Goal: Transaction & Acquisition: Purchase product/service

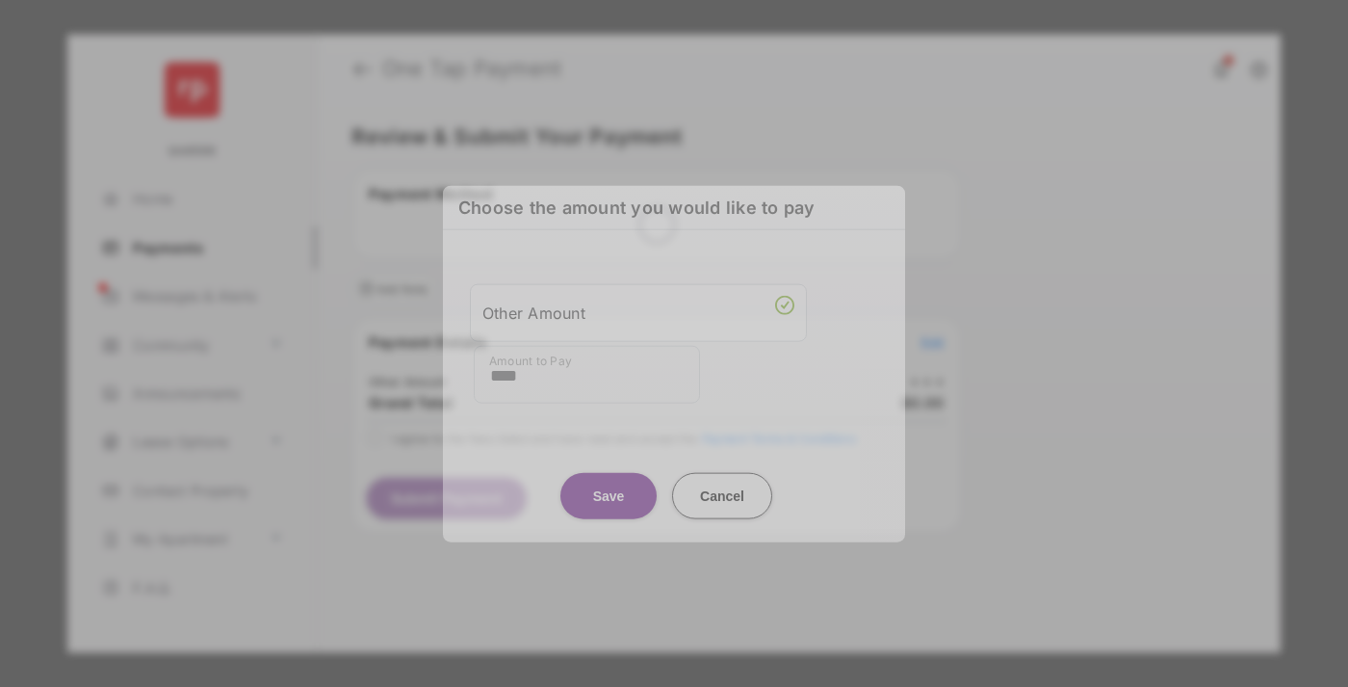
type input "****"
click at [609, 488] on button "Save" at bounding box center [608, 495] width 96 height 46
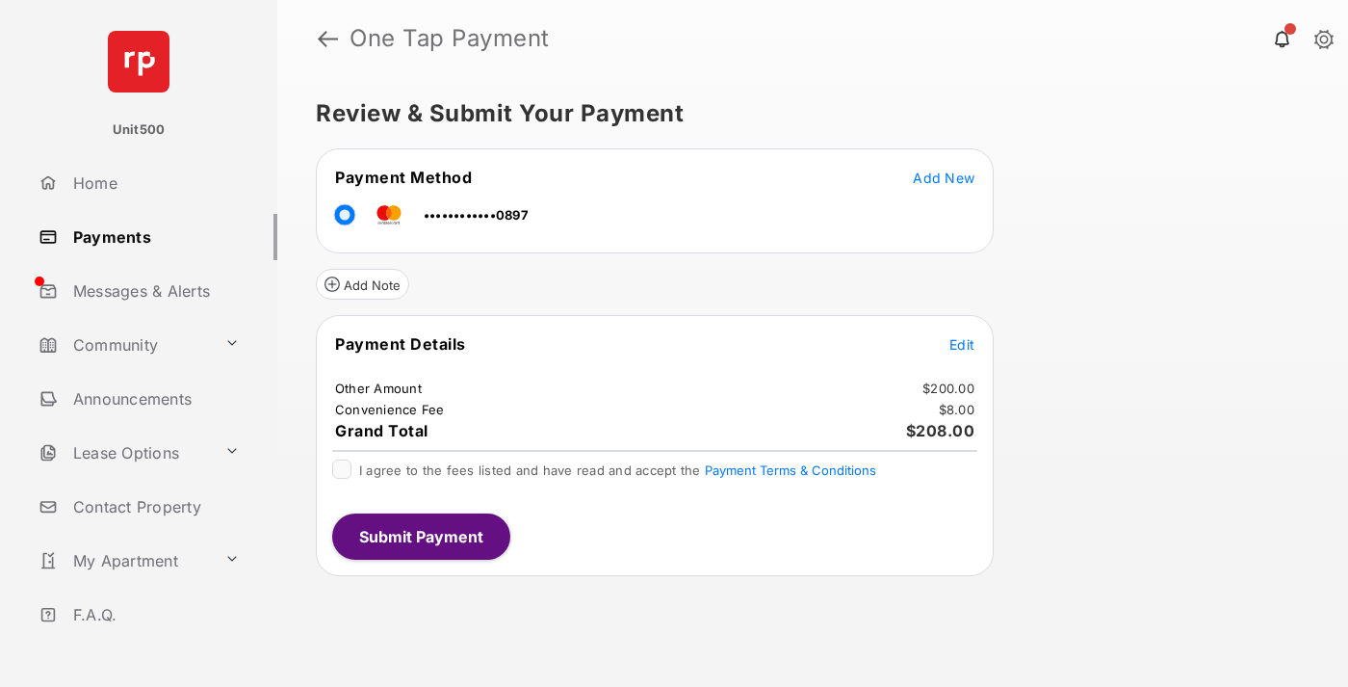
click at [962, 344] on span "Edit" at bounding box center [961, 344] width 25 height 16
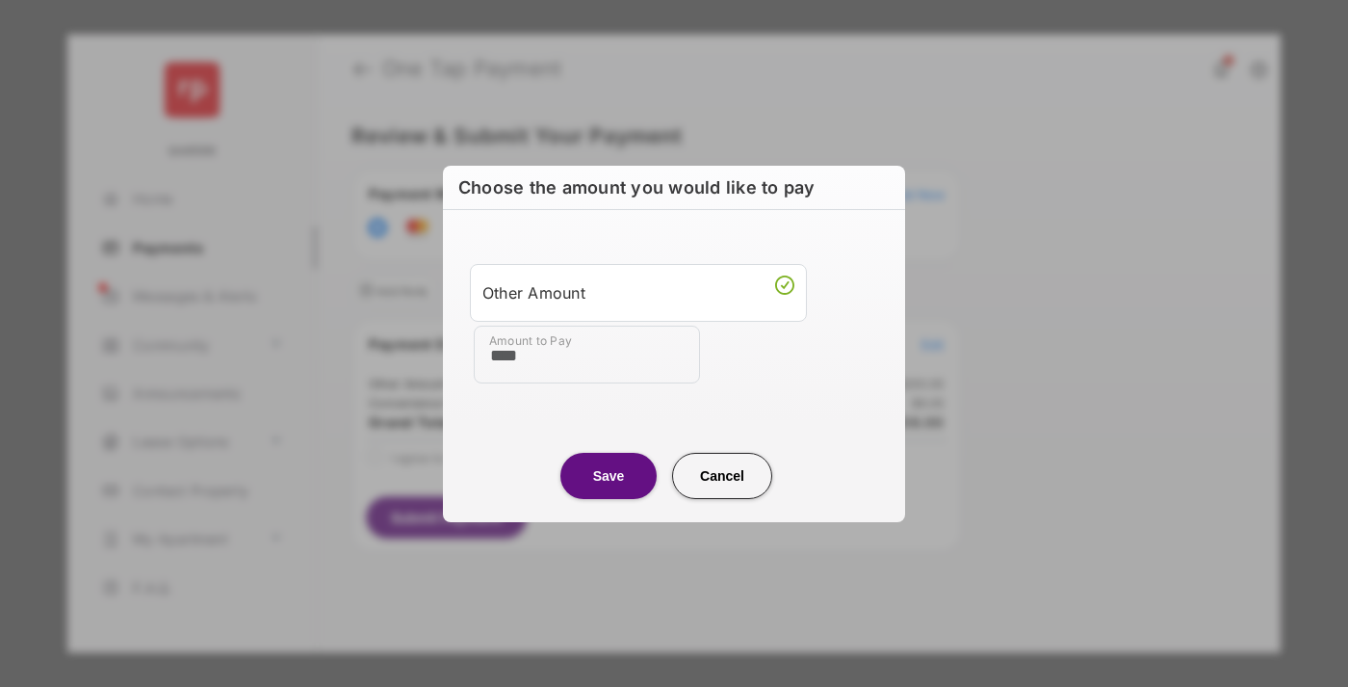
click at [609, 475] on button "Save" at bounding box center [608, 475] width 96 height 46
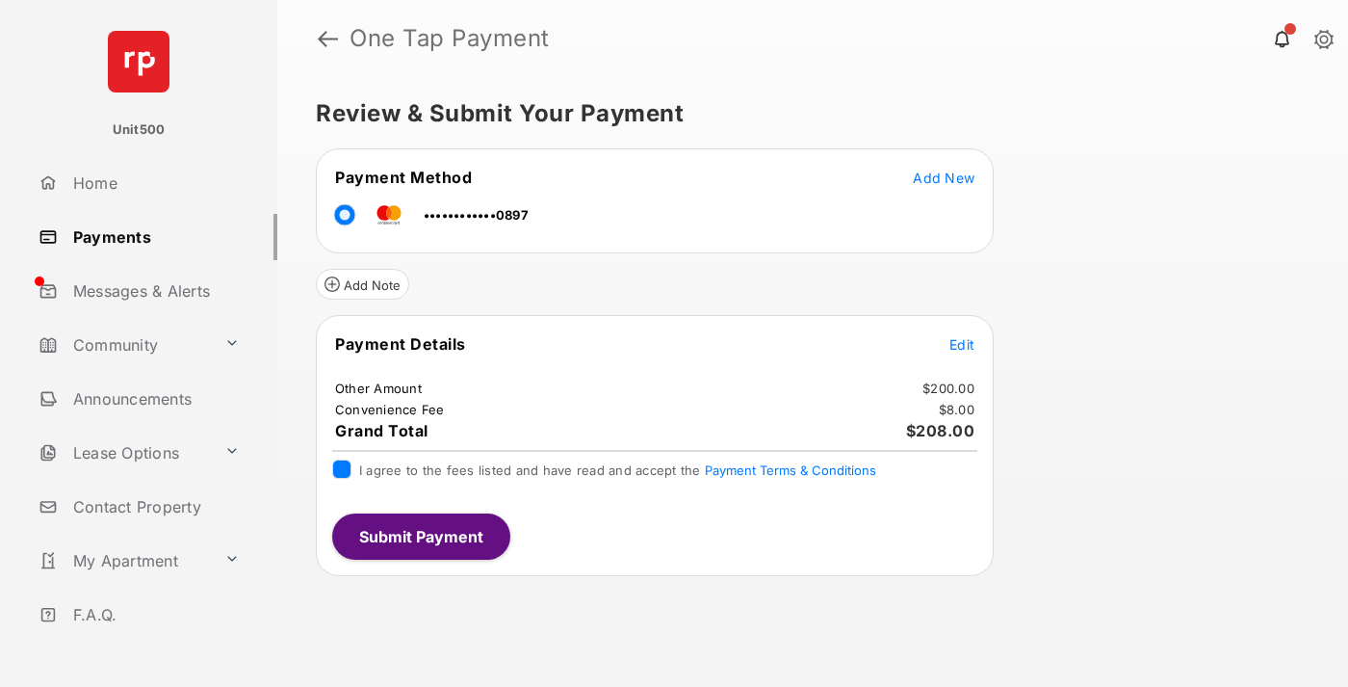
click at [420, 535] on button "Submit Payment" at bounding box center [421, 536] width 178 height 46
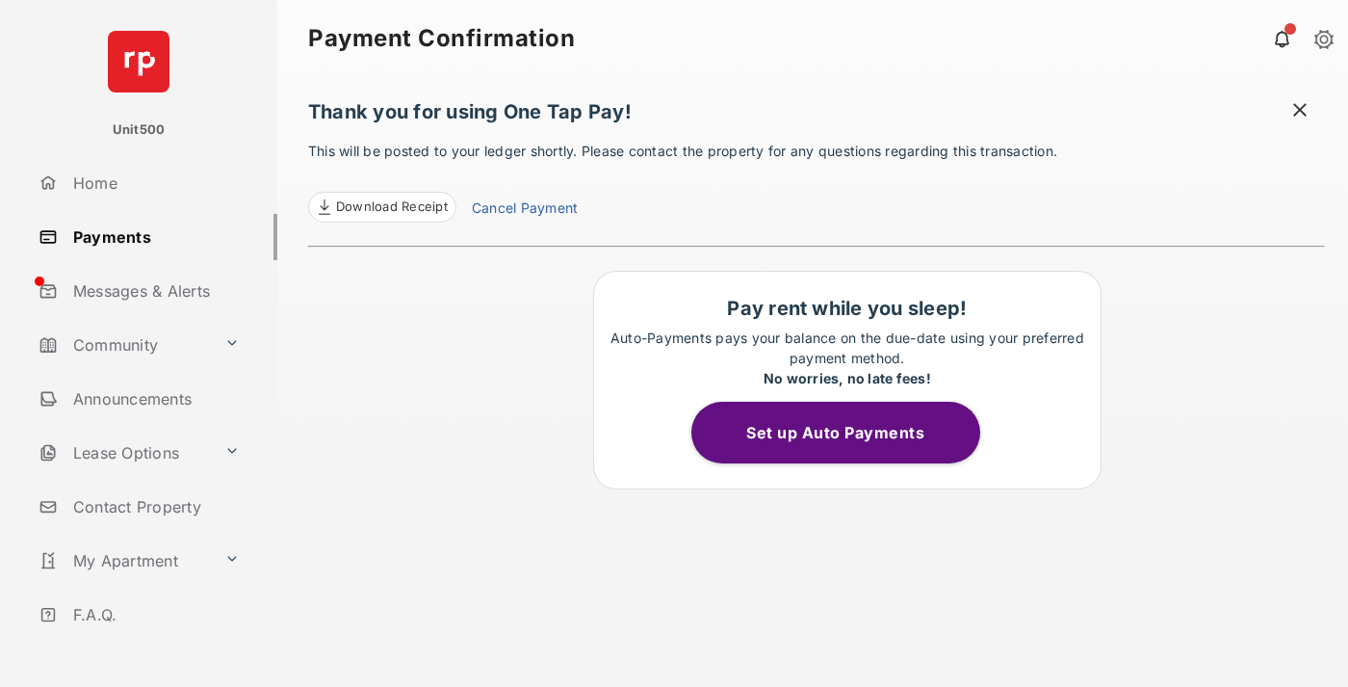
click at [1300, 112] on span at bounding box center [1299, 112] width 19 height 24
